Goal: Transaction & Acquisition: Subscribe to service/newsletter

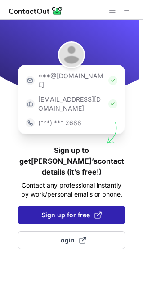
click at [70, 211] on span "Sign up for free" at bounding box center [71, 215] width 60 height 9
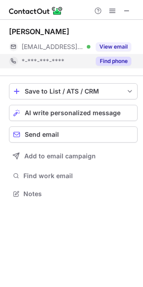
scroll to position [187, 143]
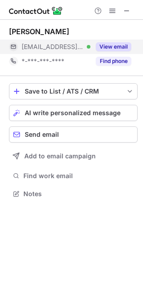
click at [116, 46] on button "View email" at bounding box center [114, 46] width 36 height 9
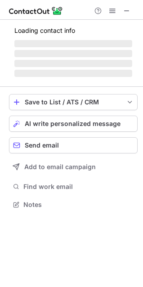
scroll to position [4, 4]
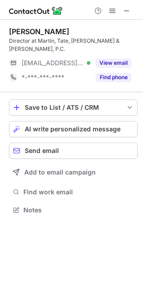
scroll to position [4, 4]
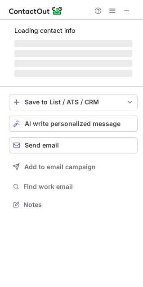
scroll to position [4, 4]
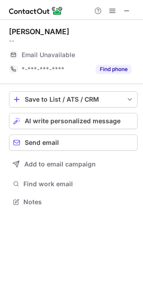
scroll to position [4, 4]
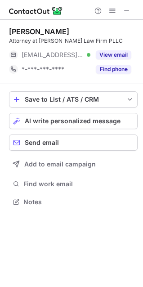
scroll to position [195, 143]
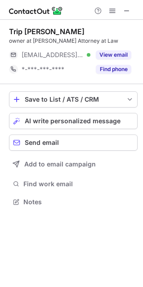
scroll to position [4, 4]
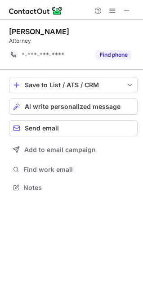
scroll to position [181, 143]
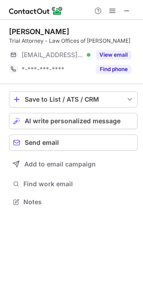
scroll to position [4, 4]
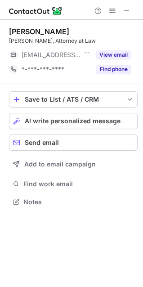
scroll to position [4, 4]
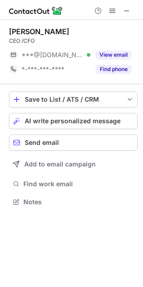
scroll to position [4, 4]
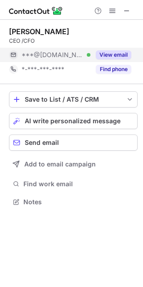
click at [124, 53] on button "View email" at bounding box center [114, 54] width 36 height 9
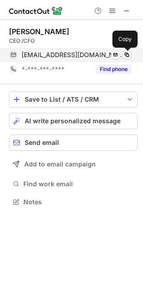
click at [125, 56] on span at bounding box center [126, 54] width 7 height 7
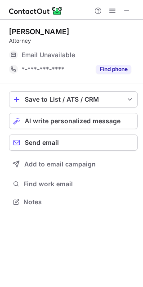
scroll to position [4, 4]
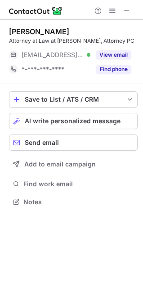
scroll to position [4, 4]
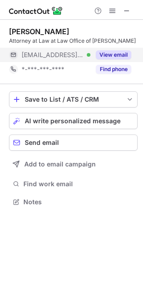
click at [113, 55] on button "View email" at bounding box center [114, 54] width 36 height 9
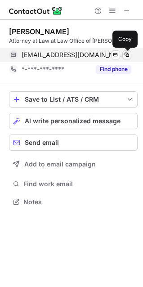
click at [127, 54] on span at bounding box center [126, 54] width 7 height 7
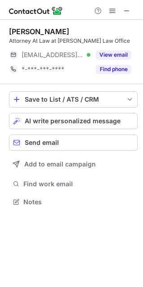
scroll to position [4, 4]
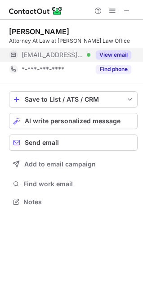
click at [123, 54] on button "View email" at bounding box center [114, 54] width 36 height 9
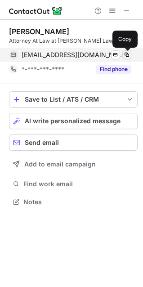
click at [125, 56] on span at bounding box center [126, 54] width 7 height 7
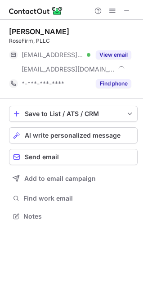
scroll to position [210, 143]
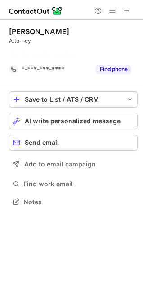
scroll to position [181, 143]
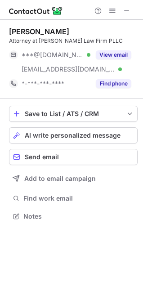
scroll to position [210, 143]
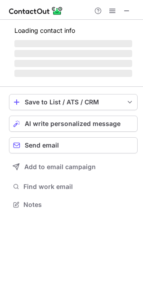
scroll to position [203, 143]
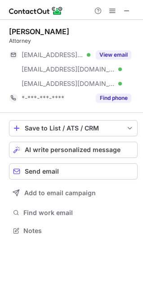
scroll to position [224, 143]
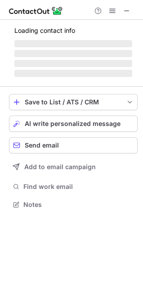
scroll to position [4, 4]
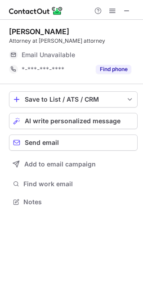
scroll to position [4, 4]
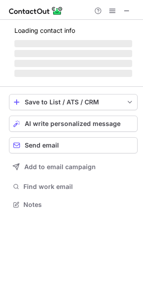
scroll to position [4, 4]
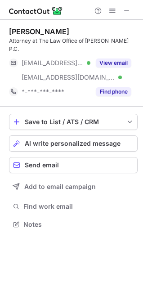
scroll to position [218, 143]
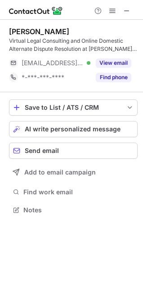
scroll to position [203, 143]
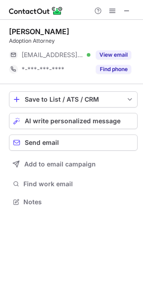
scroll to position [195, 143]
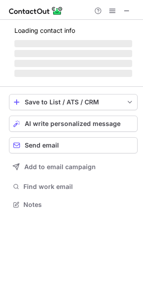
scroll to position [210, 143]
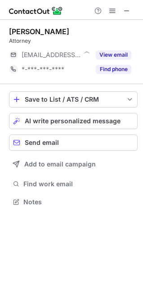
scroll to position [195, 143]
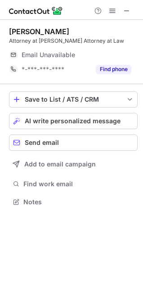
scroll to position [4, 4]
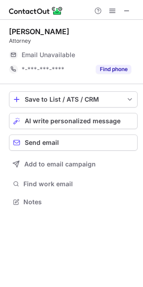
scroll to position [195, 143]
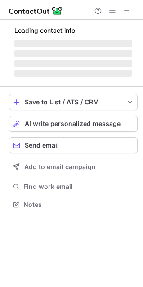
scroll to position [4, 4]
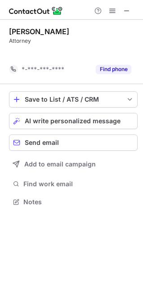
scroll to position [181, 143]
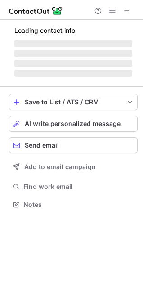
scroll to position [4, 4]
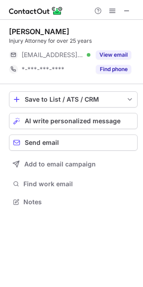
scroll to position [4, 4]
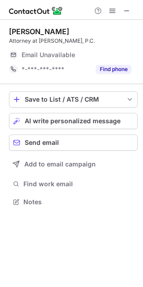
scroll to position [4, 4]
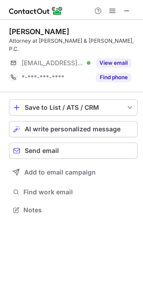
scroll to position [4, 4]
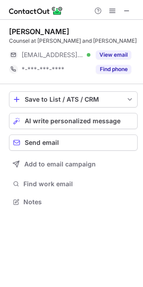
scroll to position [195, 143]
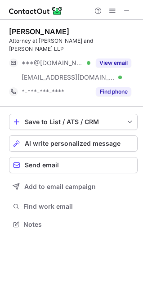
scroll to position [210, 143]
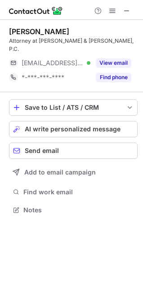
scroll to position [4, 4]
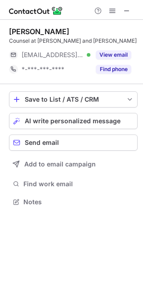
scroll to position [4, 4]
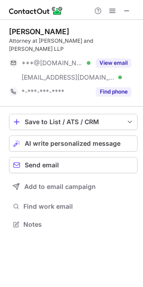
scroll to position [210, 143]
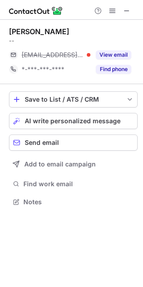
scroll to position [195, 143]
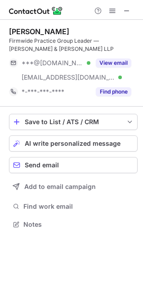
scroll to position [218, 143]
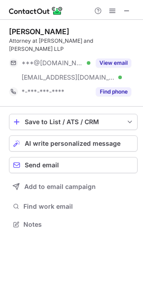
scroll to position [210, 143]
click at [130, 11] on span at bounding box center [126, 10] width 7 height 7
